Goal: Information Seeking & Learning: Learn about a topic

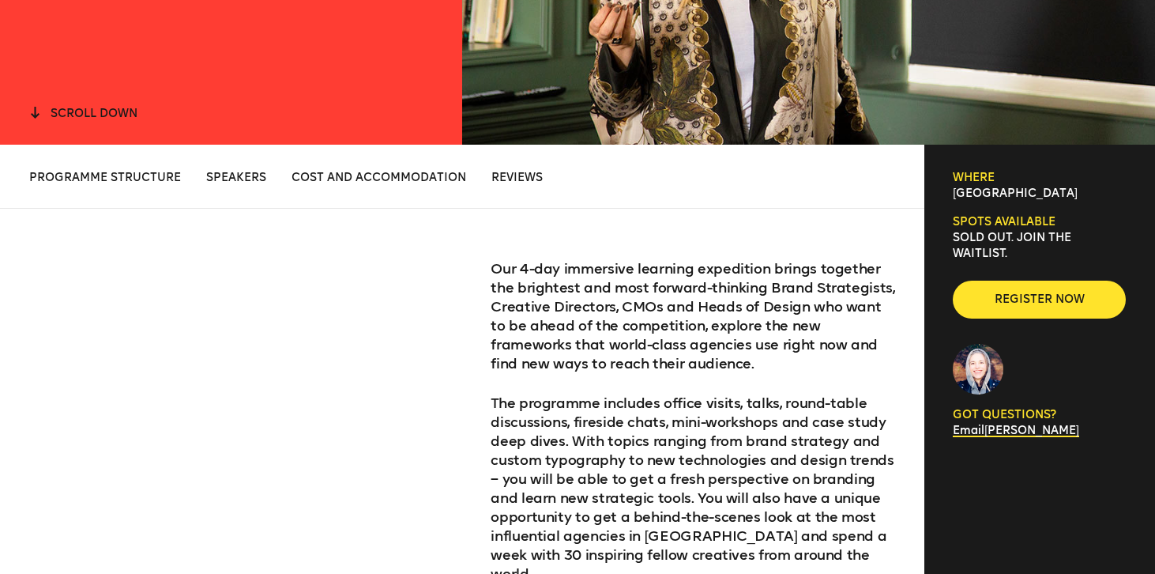
scroll to position [454, 0]
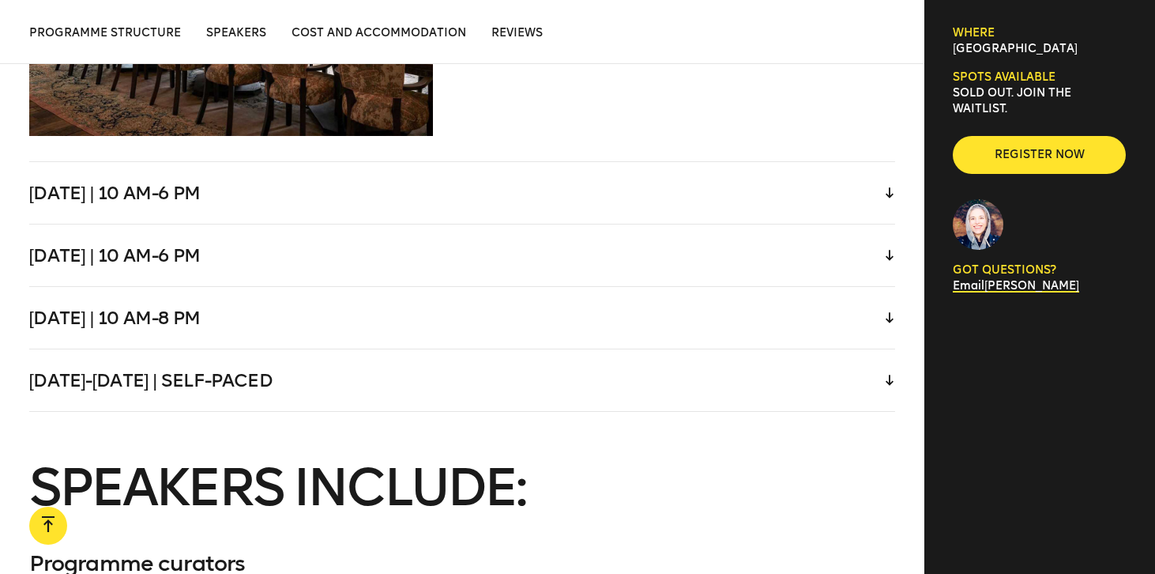
click at [272, 177] on div "[DATE] | 10 am-6 pm" at bounding box center [462, 193] width 867 height 62
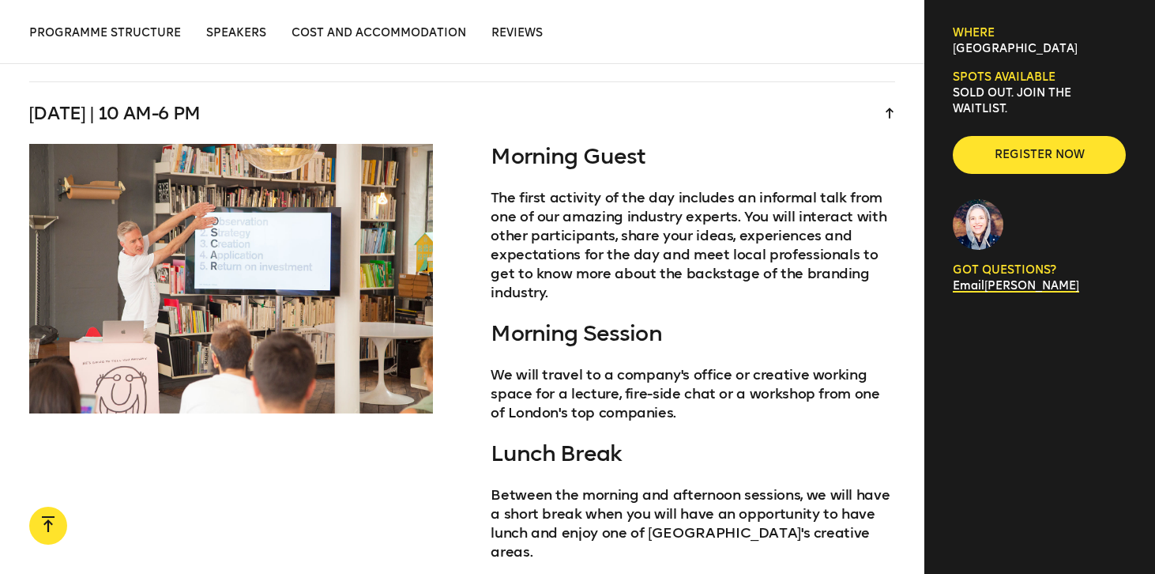
scroll to position [3163, 0]
click at [271, 92] on div "[DATE] | 10 am-6 pm" at bounding box center [462, 113] width 867 height 62
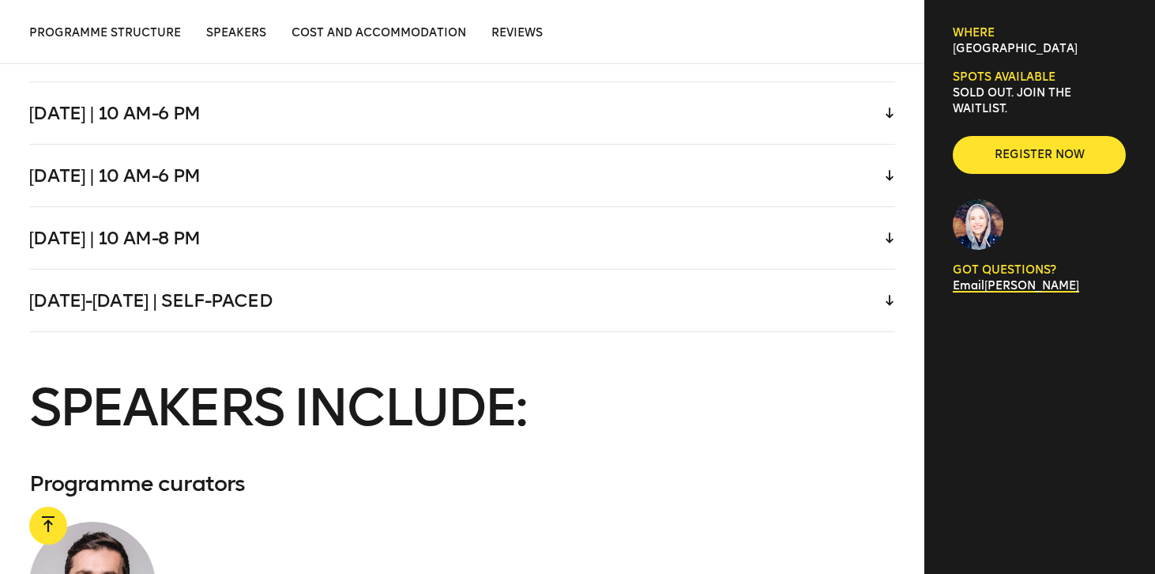
click at [251, 173] on div "[DATE] | 10 am-6 pm" at bounding box center [462, 176] width 867 height 62
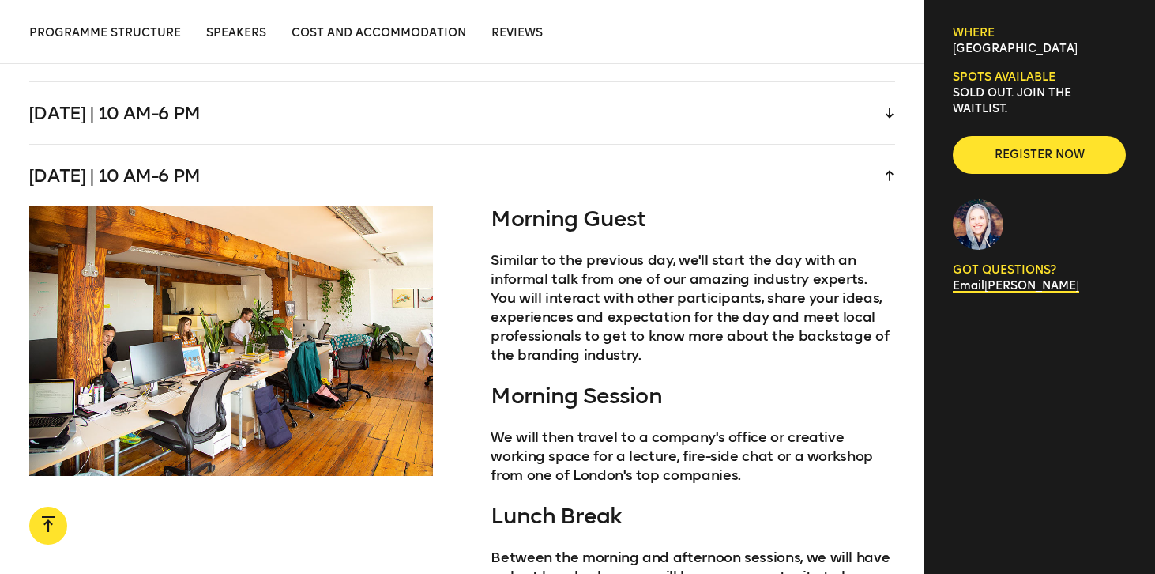
click at [251, 173] on div "[DATE] | 10 am-6 pm" at bounding box center [462, 176] width 867 height 62
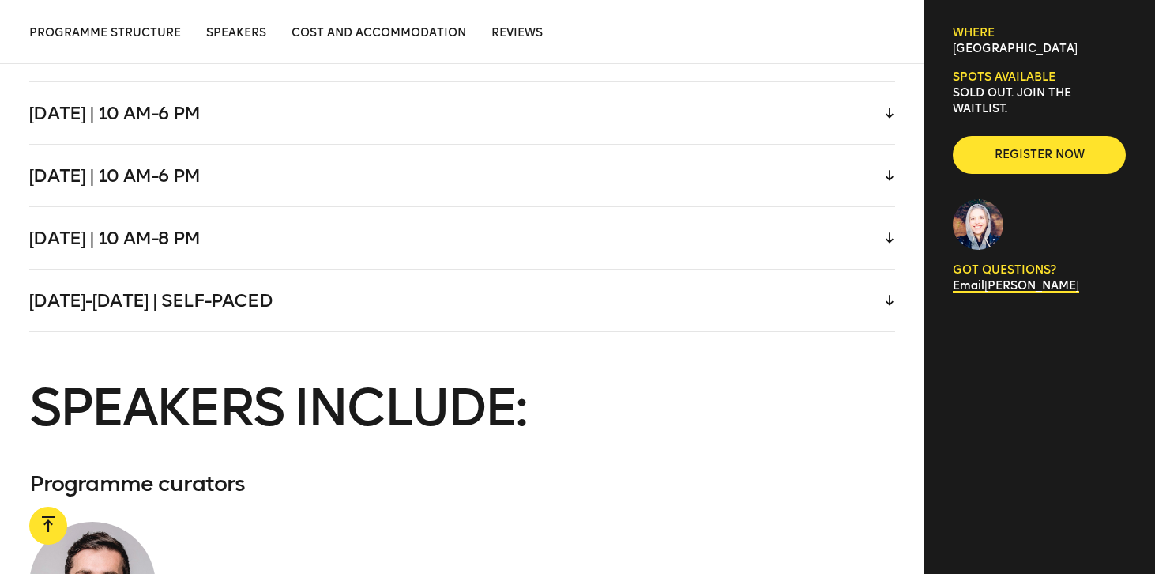
click at [237, 213] on div "[DATE] | 10 am-8 pm" at bounding box center [462, 238] width 867 height 62
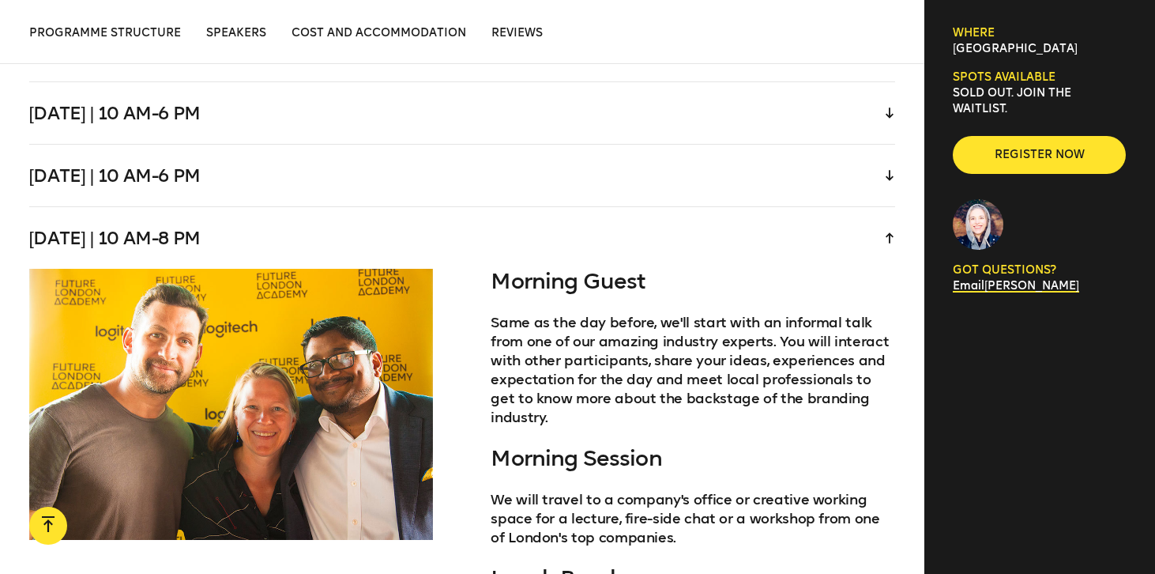
click at [237, 213] on div "[DATE] | 10 am-8 pm" at bounding box center [462, 238] width 867 height 62
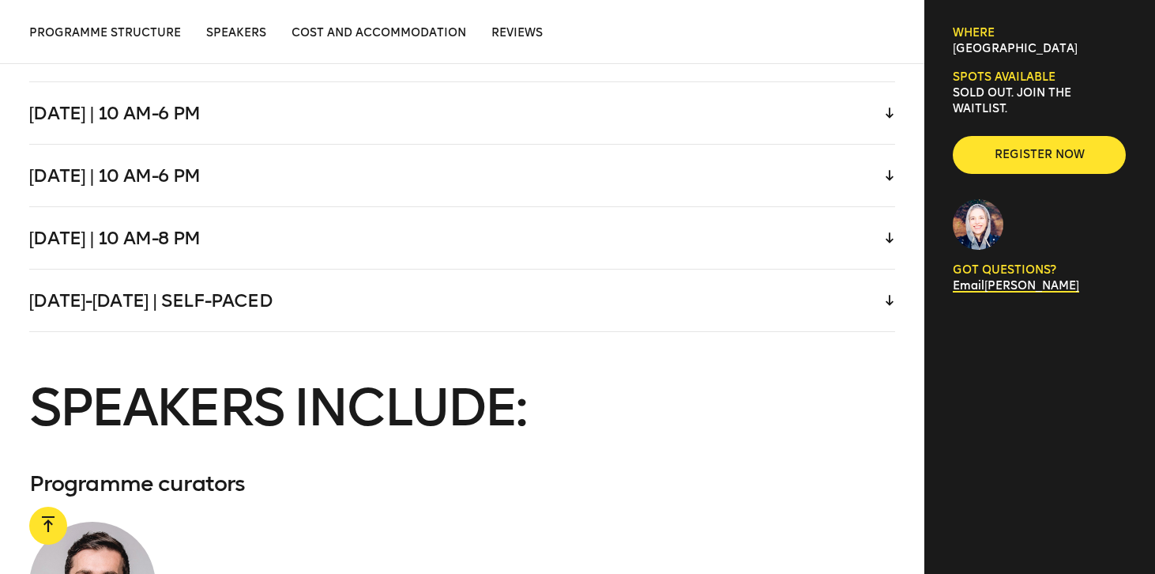
click at [233, 288] on div "[DATE]-[DATE] | Self-paced" at bounding box center [462, 300] width 867 height 62
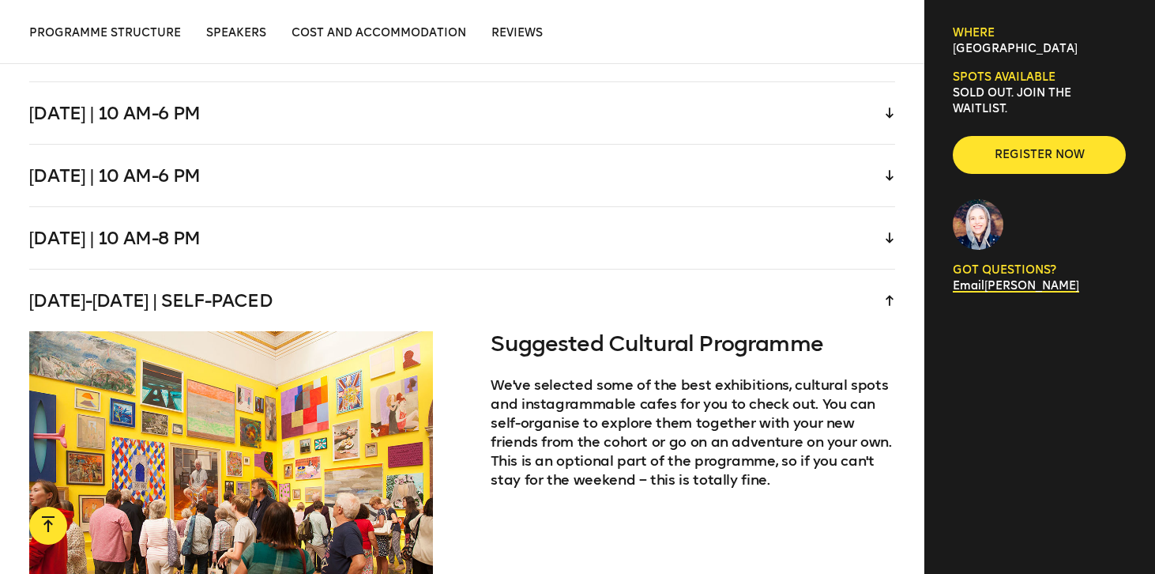
click at [233, 288] on div "[DATE]-[DATE] | Self-paced" at bounding box center [462, 300] width 867 height 62
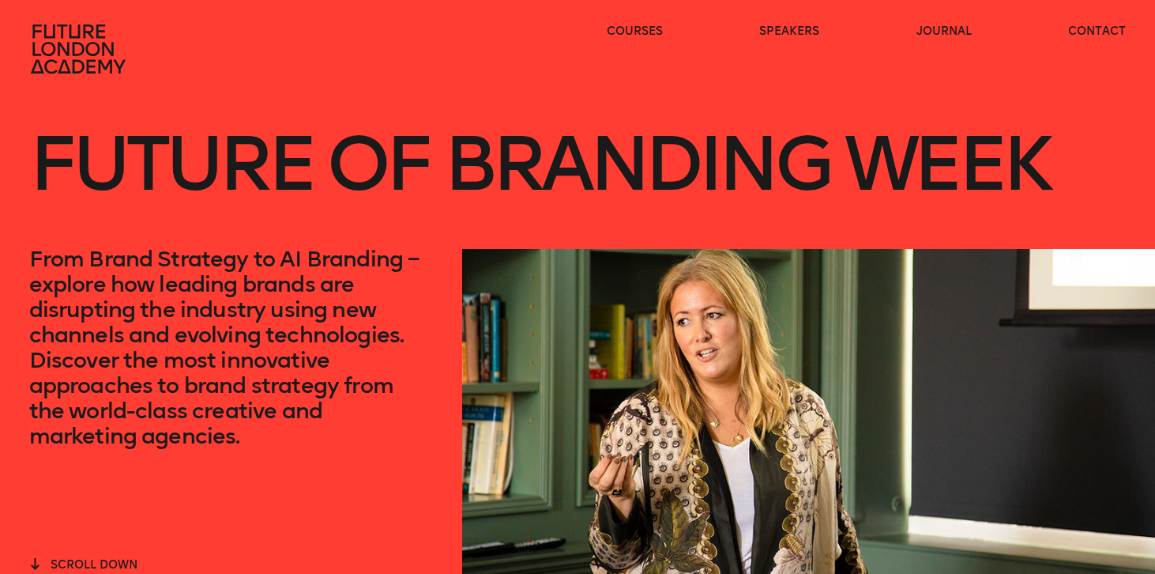
scroll to position [0, 0]
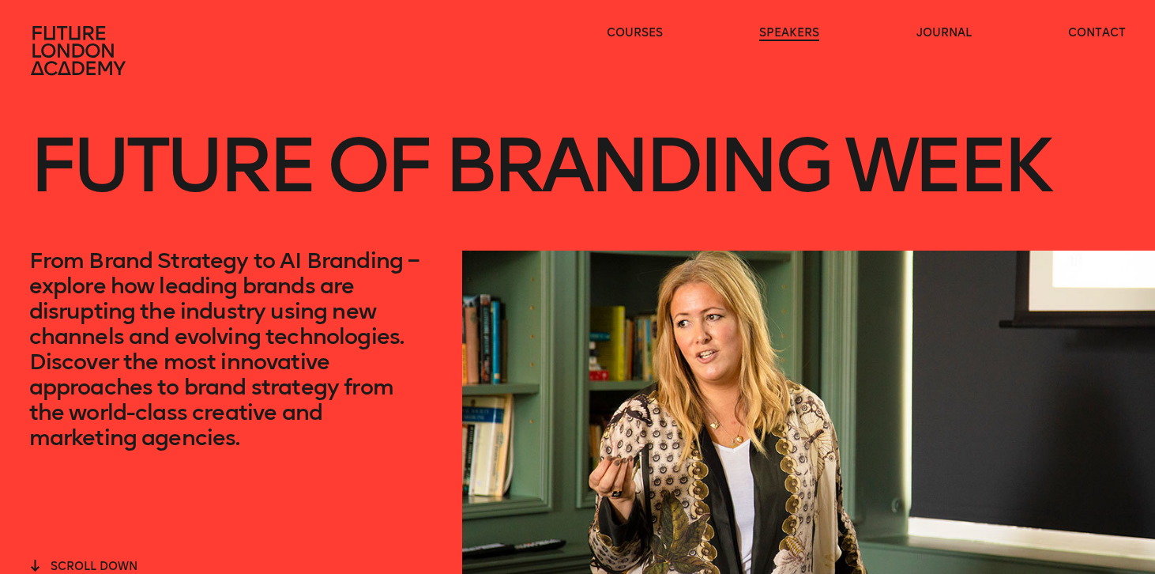
click at [791, 30] on link "speakers" at bounding box center [789, 33] width 60 height 16
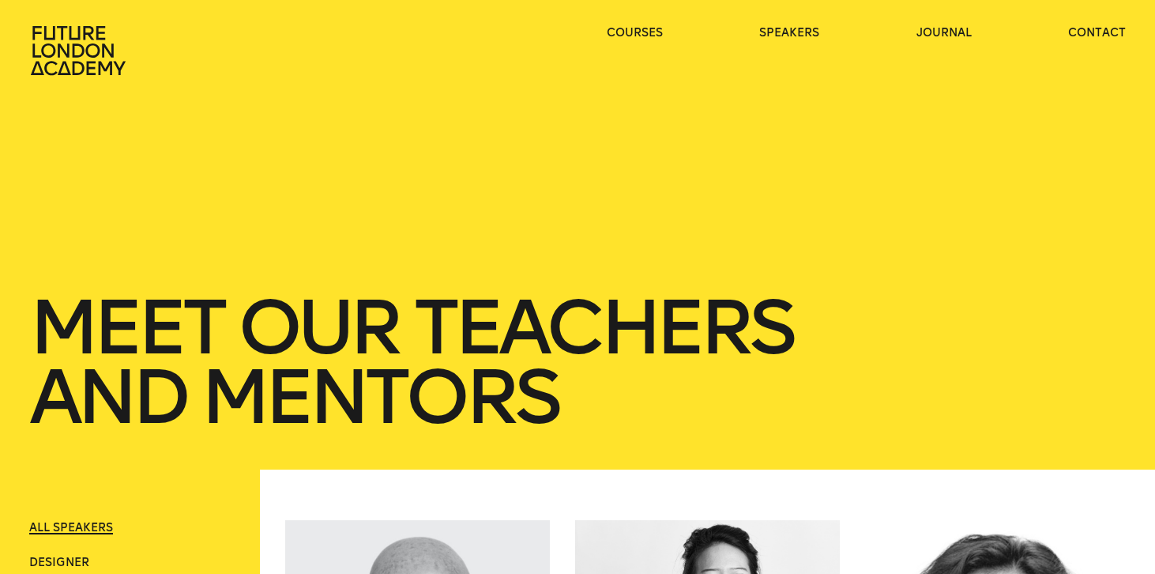
click at [65, 47] on icon at bounding box center [79, 50] width 101 height 51
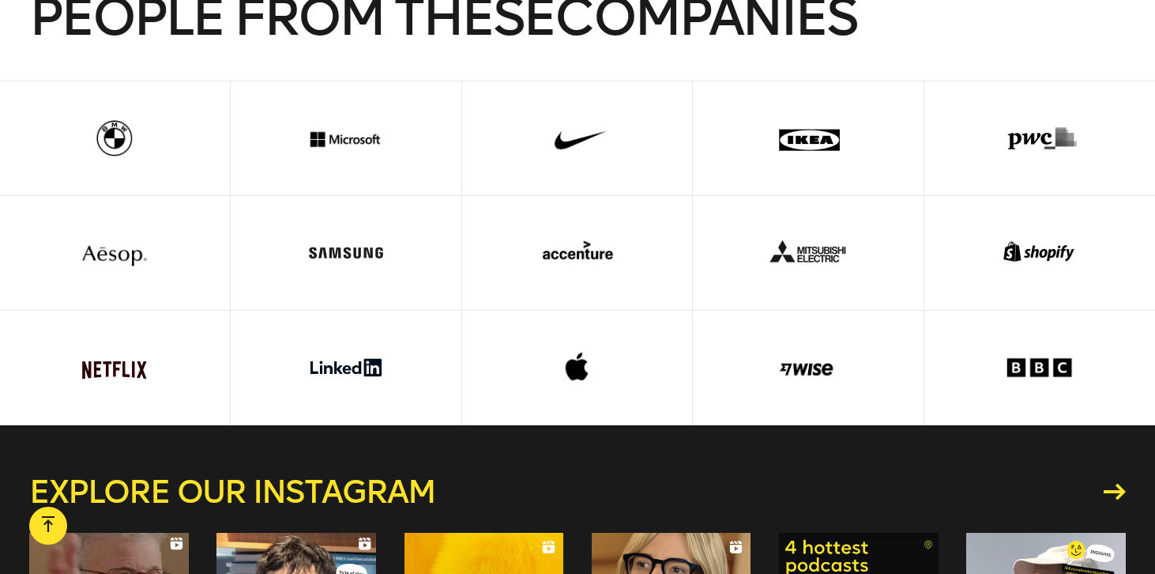
scroll to position [3807, 0]
